Goal: Task Accomplishment & Management: Manage account settings

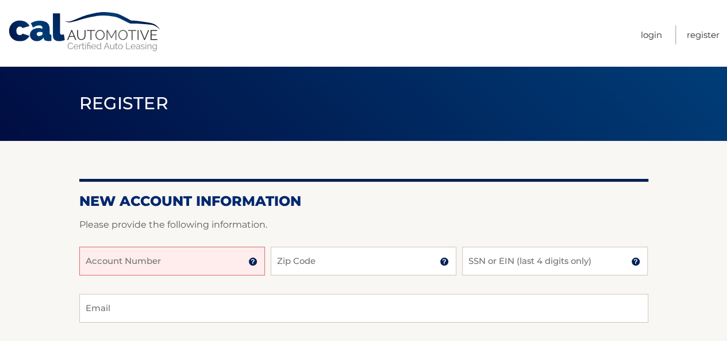
click at [210, 267] on input "Account Number" at bounding box center [172, 261] width 186 height 29
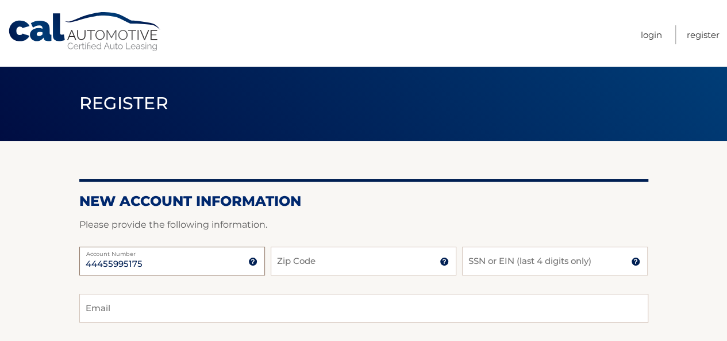
type input "44455995175"
click at [365, 265] on input "Zip Code" at bounding box center [364, 261] width 186 height 29
type input "33446"
click at [494, 262] on input "SSN or EIN (last 4 digits only)" at bounding box center [555, 261] width 186 height 29
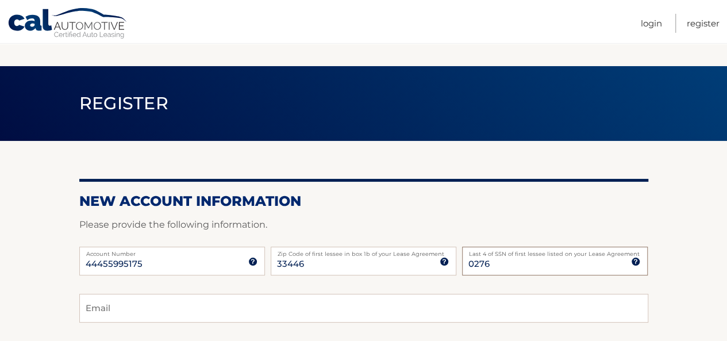
scroll to position [63, 0]
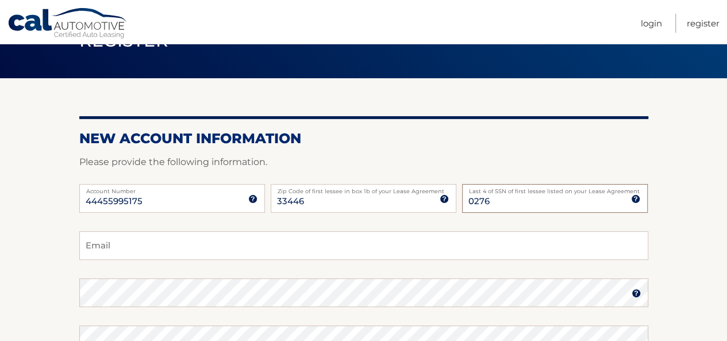
type input "0276"
click at [332, 250] on input "Email" at bounding box center [363, 245] width 569 height 29
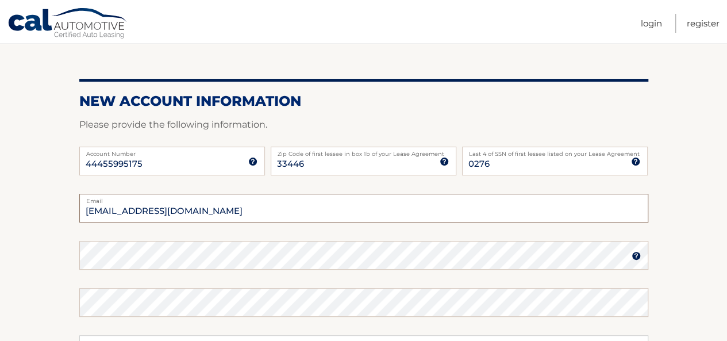
scroll to position [101, 0]
type input "ekruglyak@aol.com"
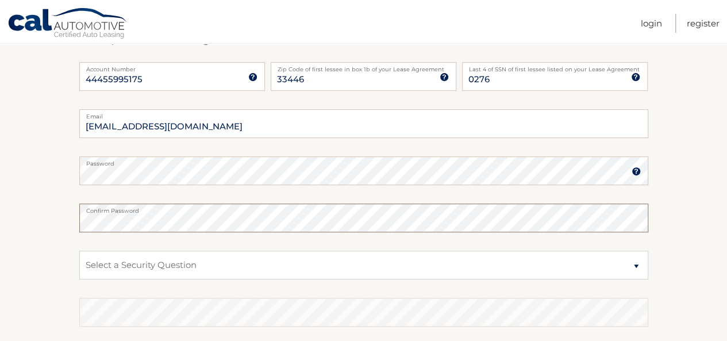
scroll to position [184, 0]
click at [294, 267] on select "Select a Security Question What was the name of your elementary school? What is…" at bounding box center [363, 265] width 569 height 29
select select "4"
click at [79, 251] on select "Select a Security Question What was the name of your elementary school? What is…" at bounding box center [363, 265] width 569 height 29
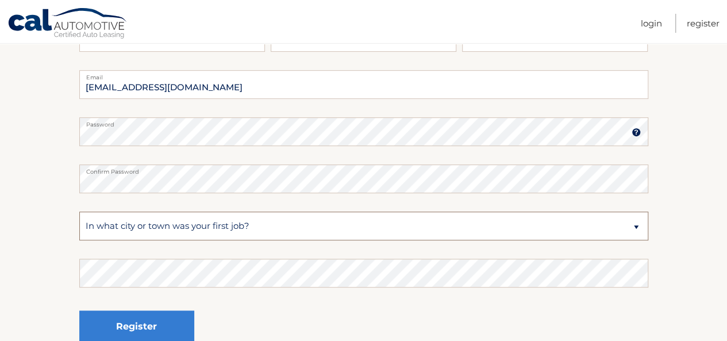
scroll to position [225, 0]
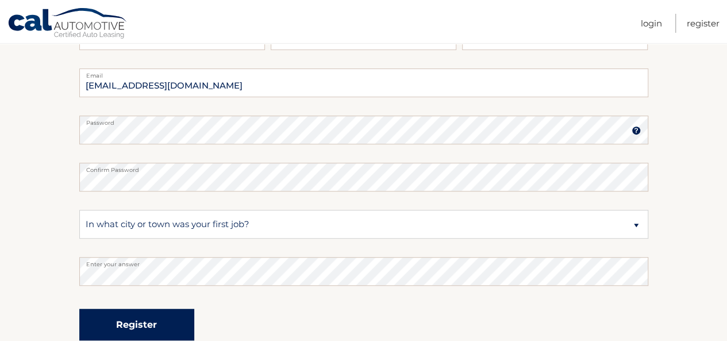
click at [165, 331] on button "Register" at bounding box center [136, 325] width 115 height 32
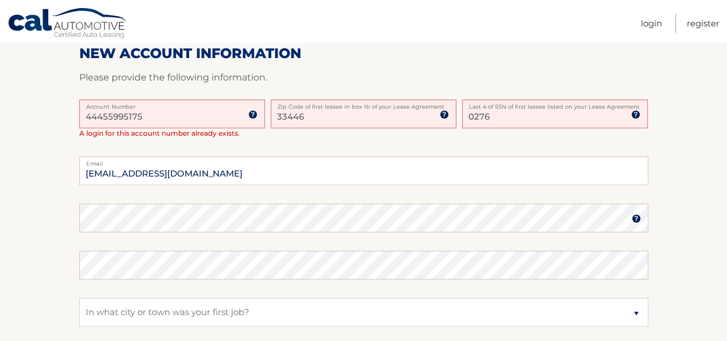
scroll to position [283, 0]
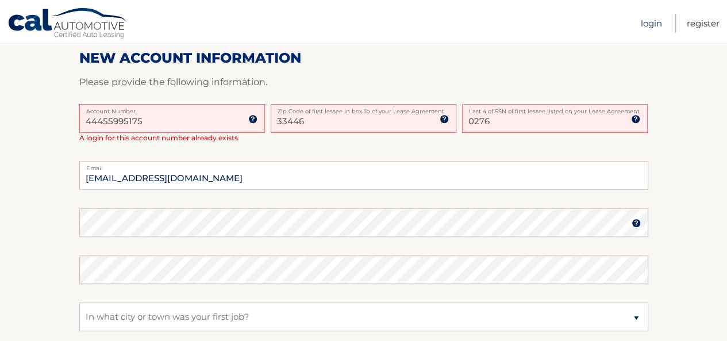
click at [650, 24] on link "Login" at bounding box center [651, 23] width 21 height 19
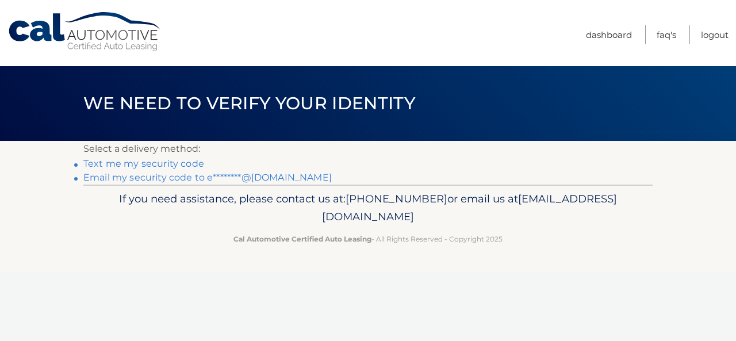
click at [195, 164] on link "Text me my security code" at bounding box center [143, 163] width 121 height 11
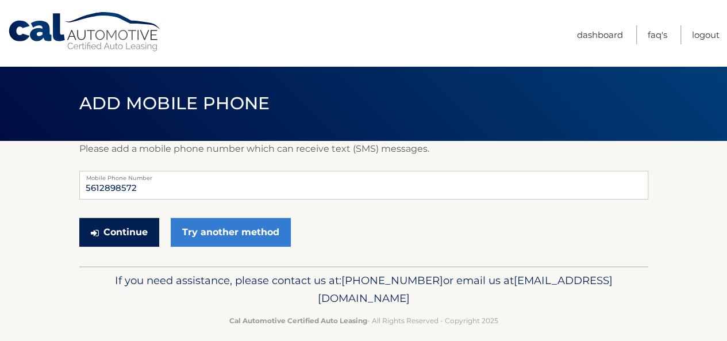
click at [131, 229] on button "Continue" at bounding box center [119, 232] width 80 height 29
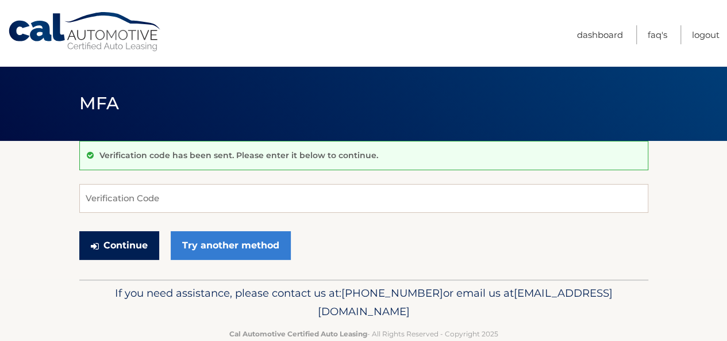
click at [137, 247] on button "Continue" at bounding box center [119, 245] width 80 height 29
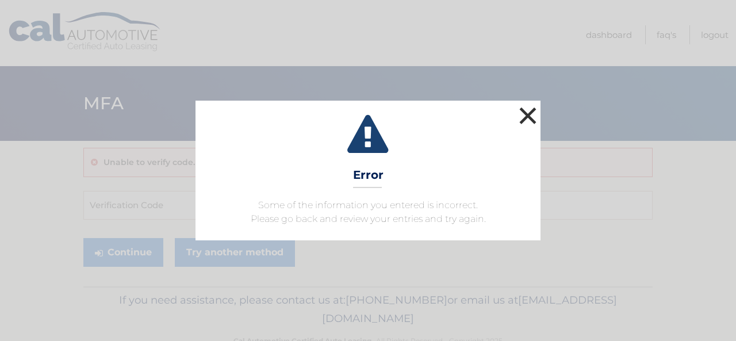
click at [524, 115] on button "×" at bounding box center [527, 115] width 23 height 23
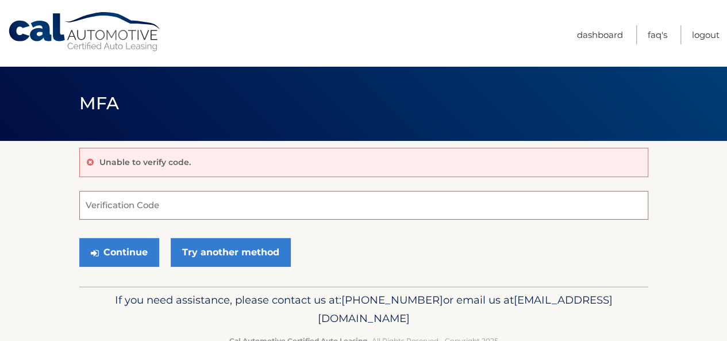
click at [274, 198] on input "Verification Code" at bounding box center [363, 205] width 569 height 29
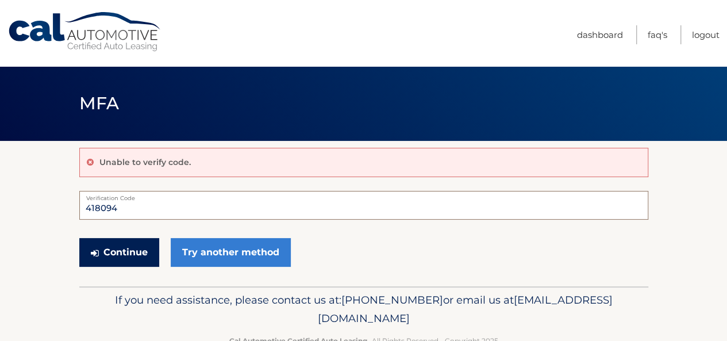
type input "418094"
click at [128, 255] on button "Continue" at bounding box center [119, 252] width 80 height 29
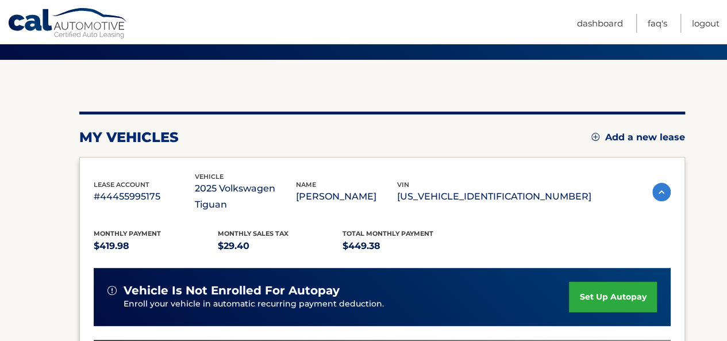
scroll to position [82, 0]
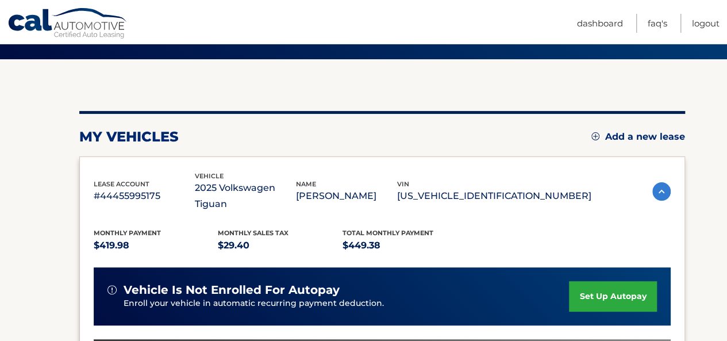
click at [604, 281] on link "set up autopay" at bounding box center [612, 296] width 87 height 30
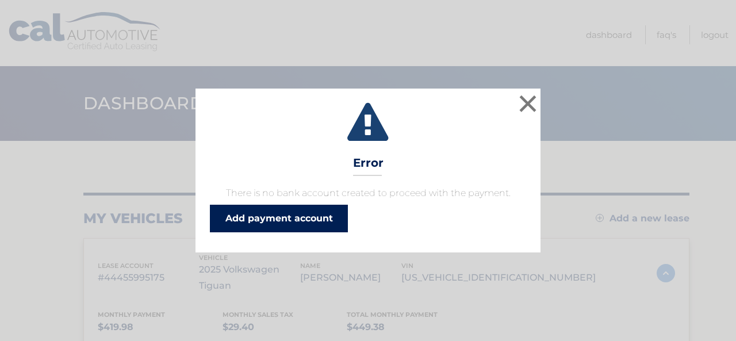
click at [281, 220] on link "Add payment account" at bounding box center [279, 219] width 138 height 28
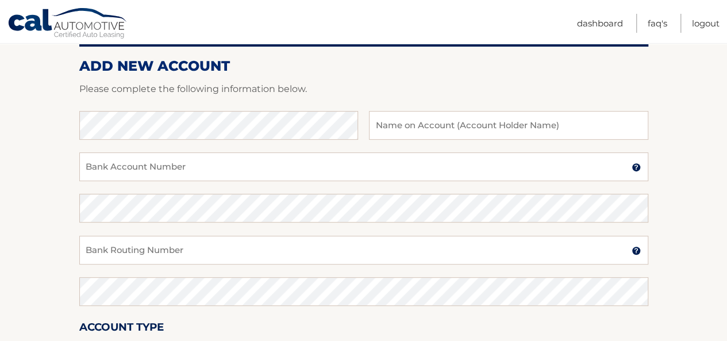
scroll to position [139, 0]
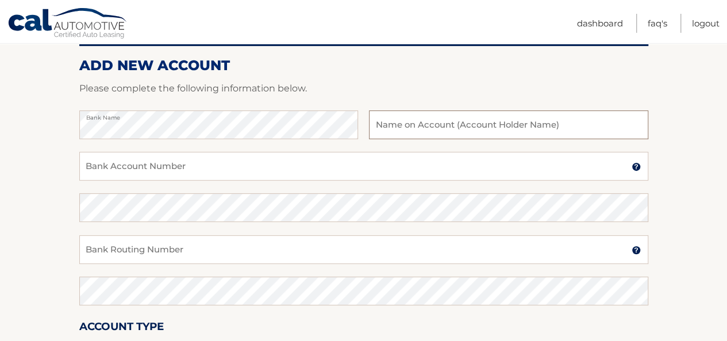
click at [454, 131] on input "text" at bounding box center [508, 124] width 279 height 29
type input "e"
type input "[PERSON_NAME]"
click at [374, 167] on input "Bank Account Number" at bounding box center [363, 166] width 569 height 29
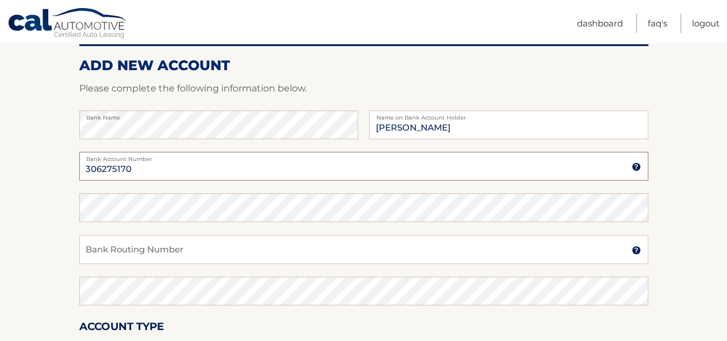
type input "306275170"
click at [289, 245] on input "Bank Routing Number" at bounding box center [363, 249] width 569 height 29
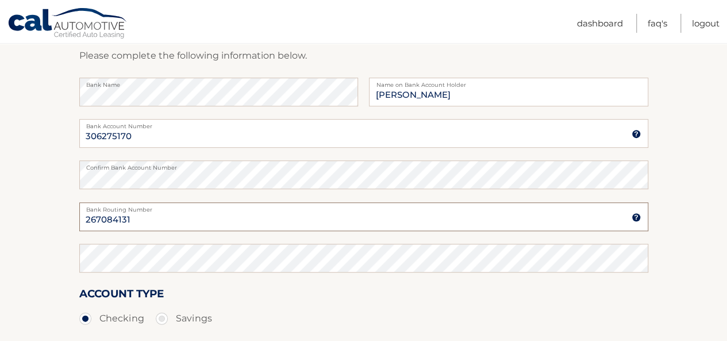
scroll to position [173, 0]
type input "267084131"
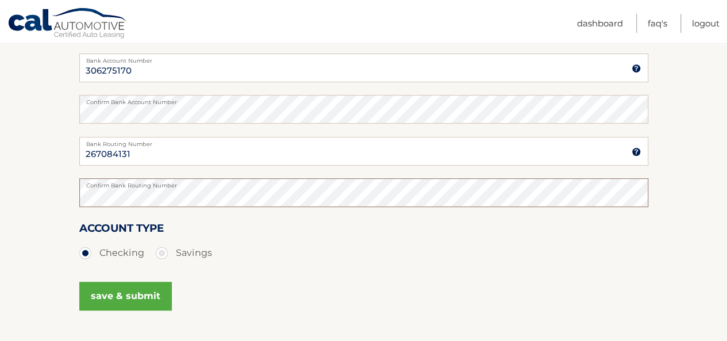
scroll to position [265, 0]
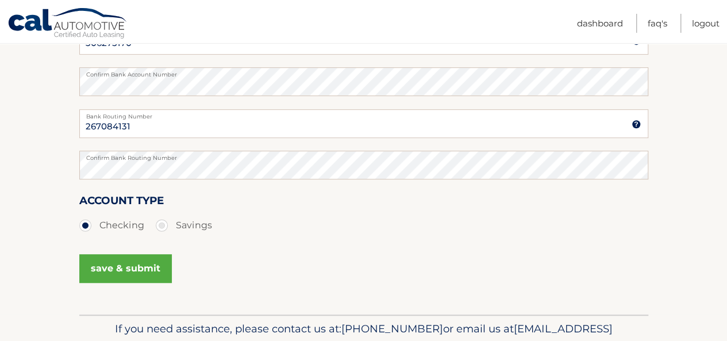
click at [140, 275] on button "save & submit" at bounding box center [125, 268] width 93 height 29
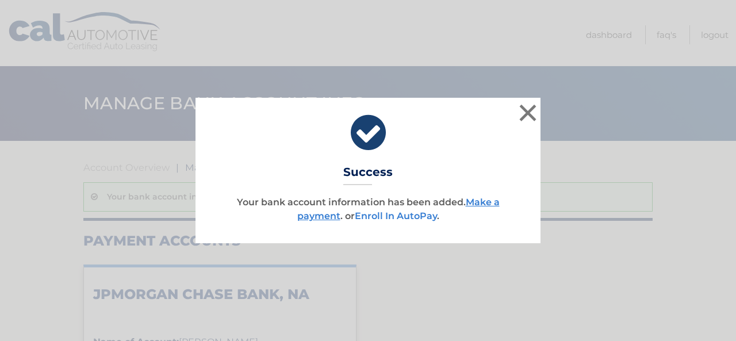
click at [415, 214] on link "Enroll In AutoPay" at bounding box center [396, 215] width 82 height 11
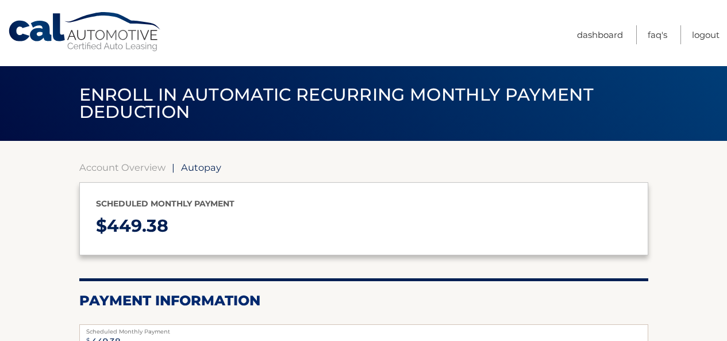
select select "NDMwNWZjMTMtZWRjNS00YTI3LTlkZTQtZDBhZjgwYzAwNTZk"
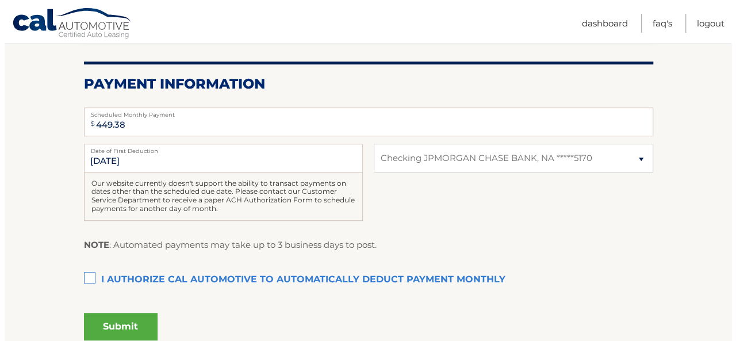
scroll to position [225, 0]
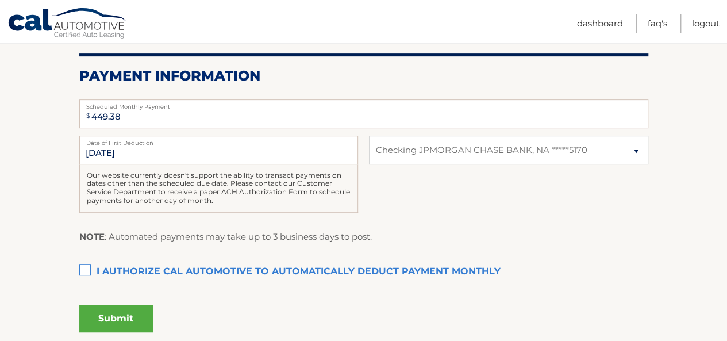
click at [89, 268] on label "I authorize cal automotive to automatically deduct payment monthly This checkbo…" at bounding box center [363, 271] width 569 height 23
click at [0, 0] on input "I authorize cal automotive to automatically deduct payment monthly This checkbo…" at bounding box center [0, 0] width 0 height 0
click at [122, 318] on button "Submit" at bounding box center [116, 319] width 74 height 28
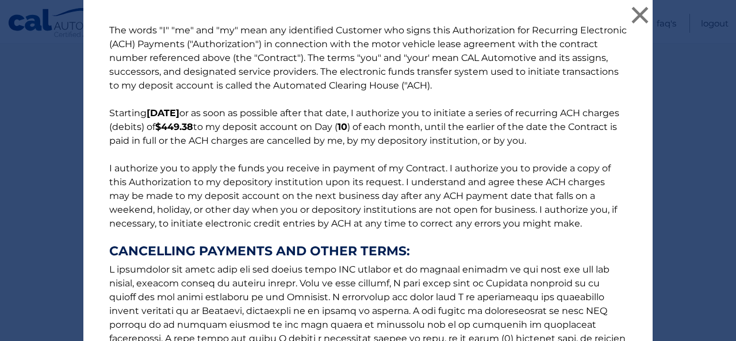
scroll to position [202, 0]
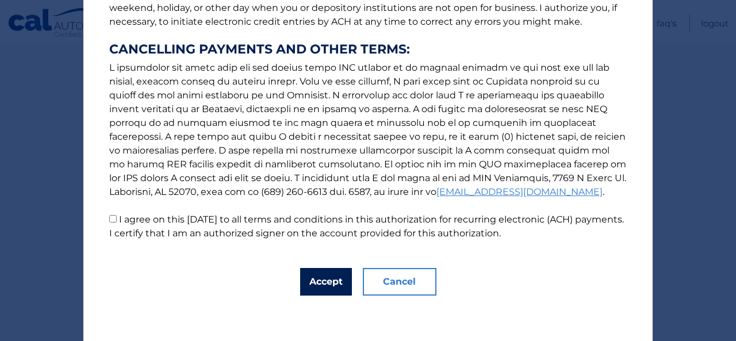
click at [325, 278] on button "Accept" at bounding box center [326, 282] width 52 height 28
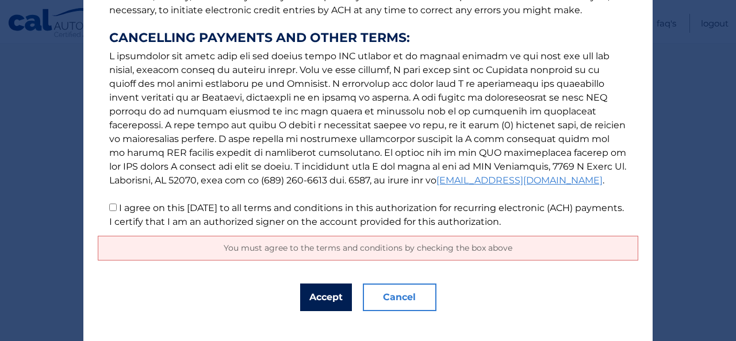
scroll to position [218, 0]
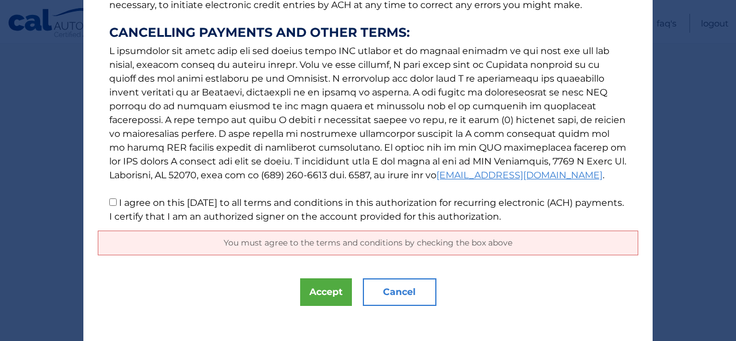
click at [109, 199] on input "I agree on this 09/10/2025 to all terms and conditions in this authorization fo…" at bounding box center [112, 201] width 7 height 7
checkbox input "true"
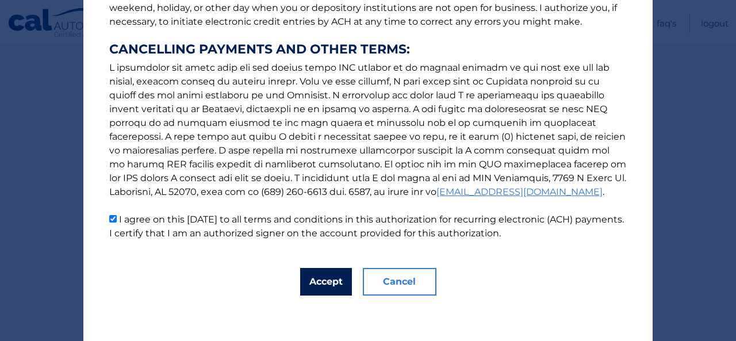
click at [332, 284] on button "Accept" at bounding box center [326, 282] width 52 height 28
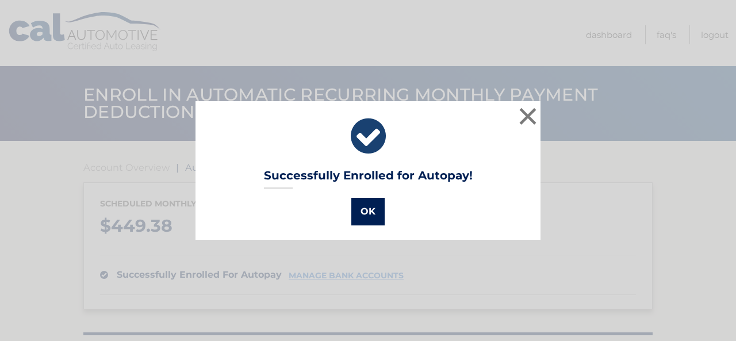
click at [369, 210] on button "OK" at bounding box center [367, 212] width 33 height 28
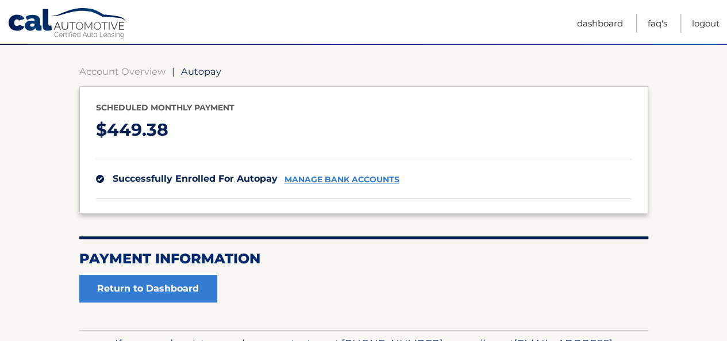
scroll to position [99, 0]
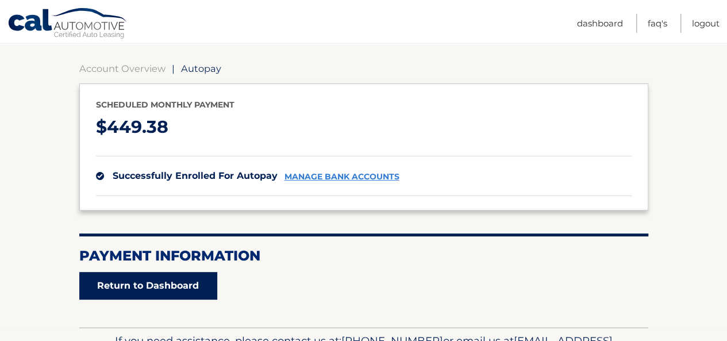
click at [181, 285] on link "Return to Dashboard" at bounding box center [148, 286] width 138 height 28
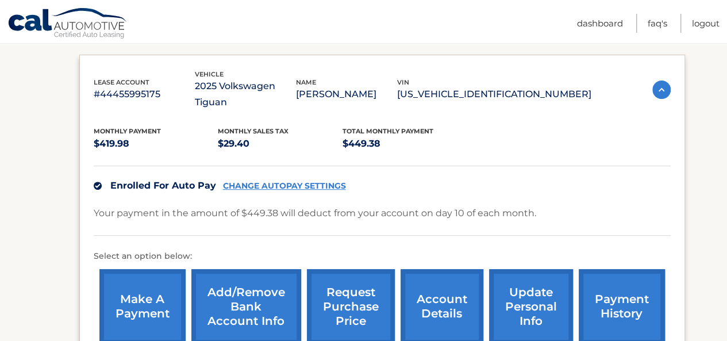
scroll to position [310, 0]
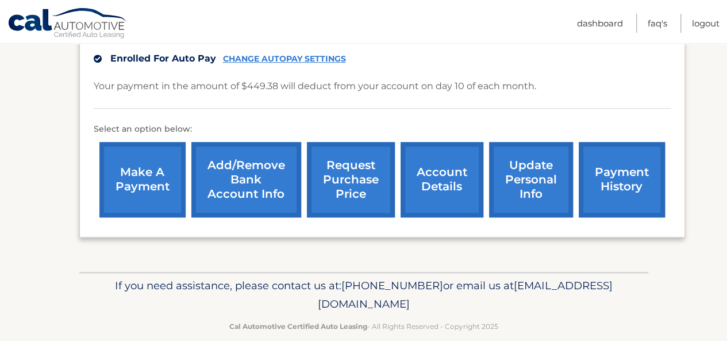
click at [149, 166] on link "make a payment" at bounding box center [142, 179] width 86 height 75
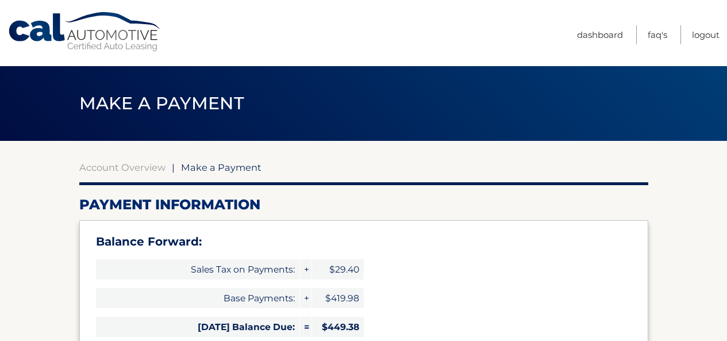
select select "NDMwNWZjMTMtZWRjNS00YTI3LTlkZTQtZDBhZjgwYzAwNTZk"
click at [149, 166] on link "Account Overview" at bounding box center [122, 167] width 86 height 11
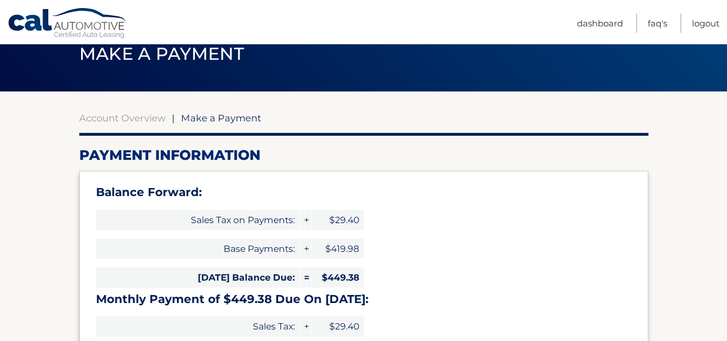
scroll to position [60, 0]
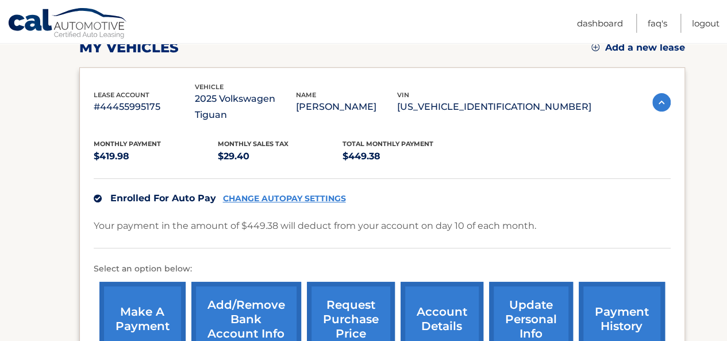
scroll to position [170, 0]
